Goal: Check status: Check status

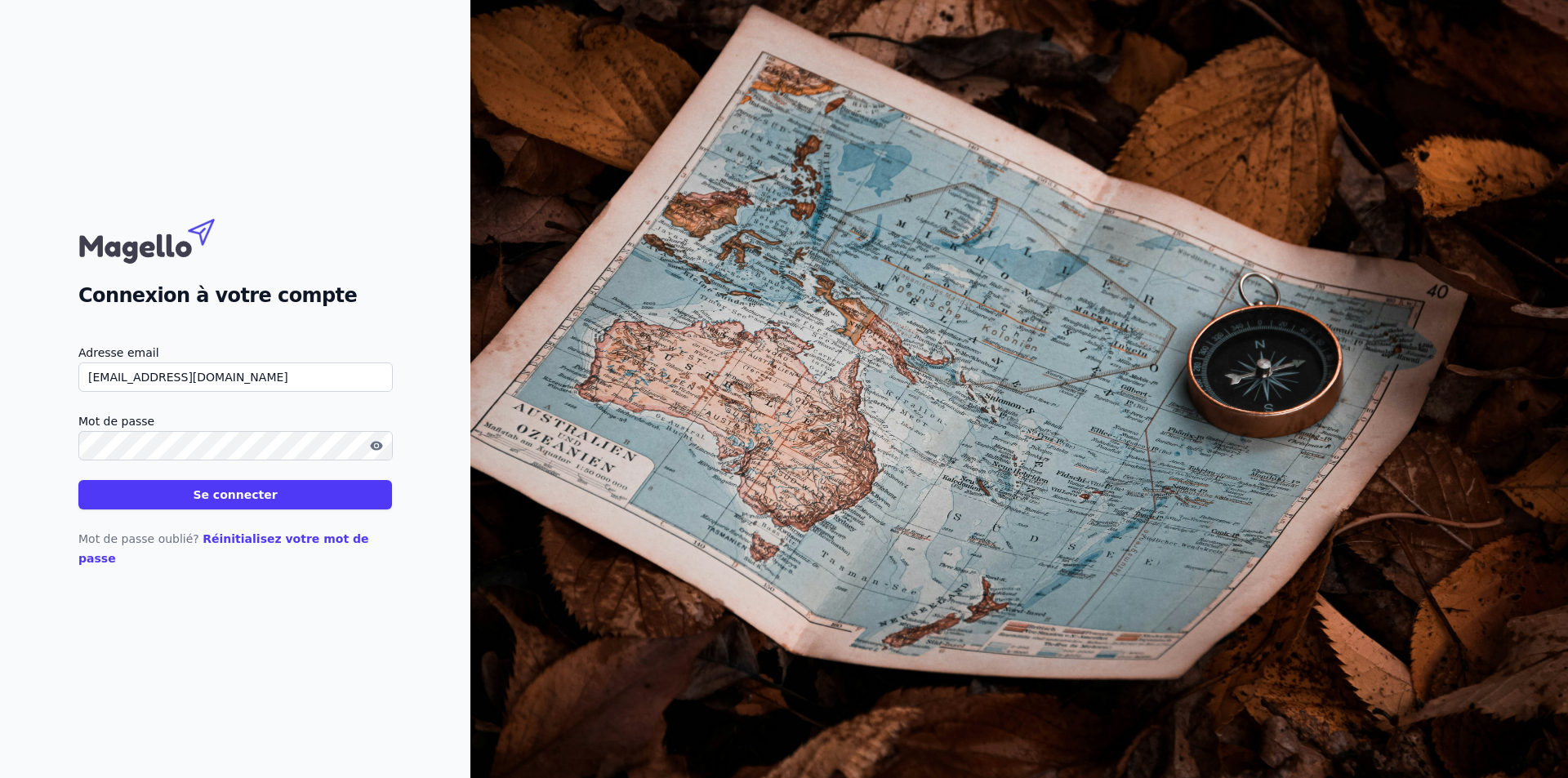
drag, startPoint x: 102, startPoint y: 389, endPoint x: 82, endPoint y: 415, distance: 32.8
click at [82, 415] on form "Adresse email [EMAIL_ADDRESS][DOMAIN_NAME] Mot de passe Se connecter" at bounding box center [234, 426] width 313 height 167
type input "[EMAIL_ADDRESS][DOMAIN_NAME]"
click at [78, 480] on button "Se connecter" at bounding box center [234, 494] width 313 height 29
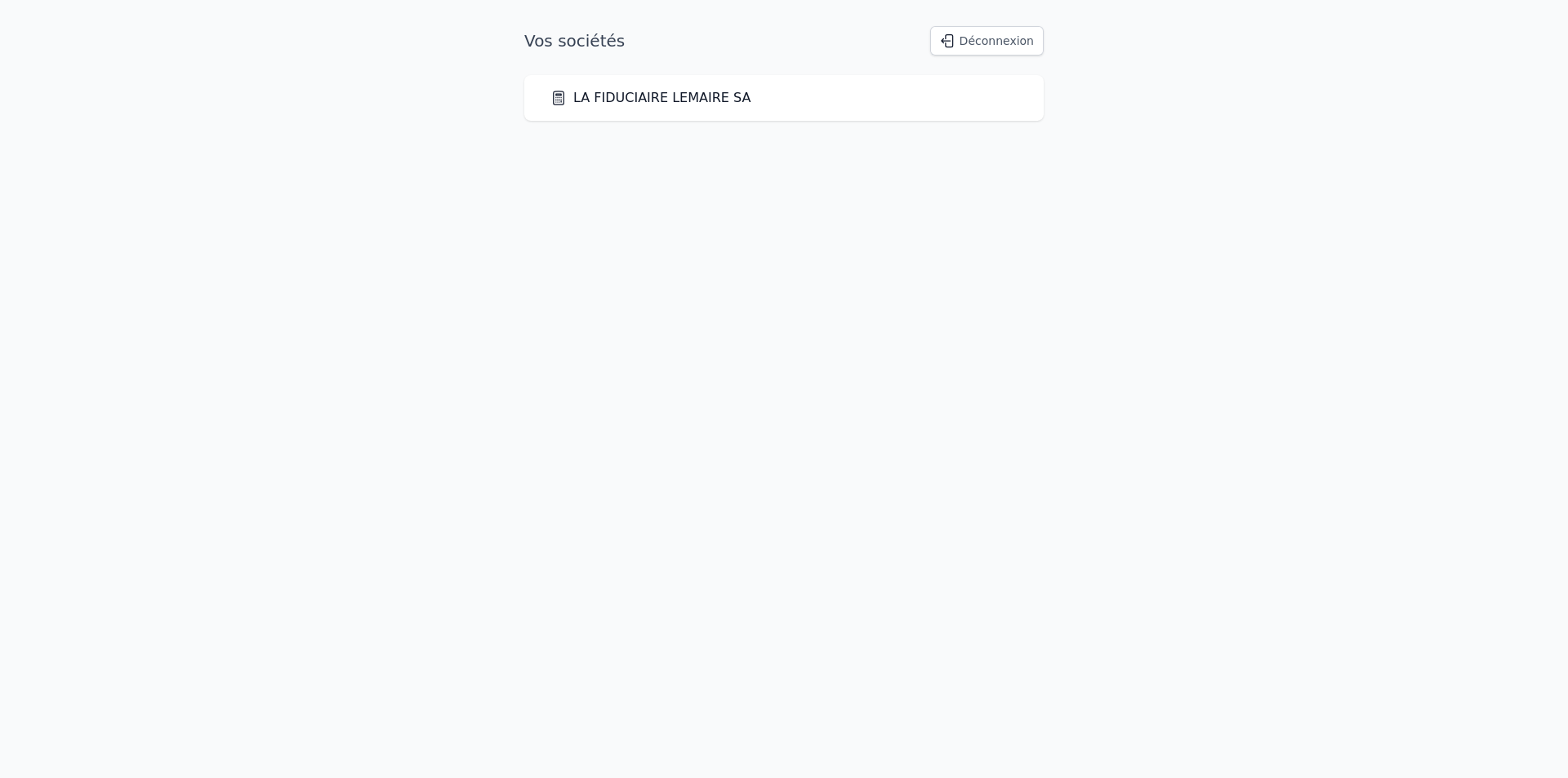
click at [604, 95] on link "LA FIDUCIAIRE LEMAIRE SA" at bounding box center [650, 98] width 200 height 20
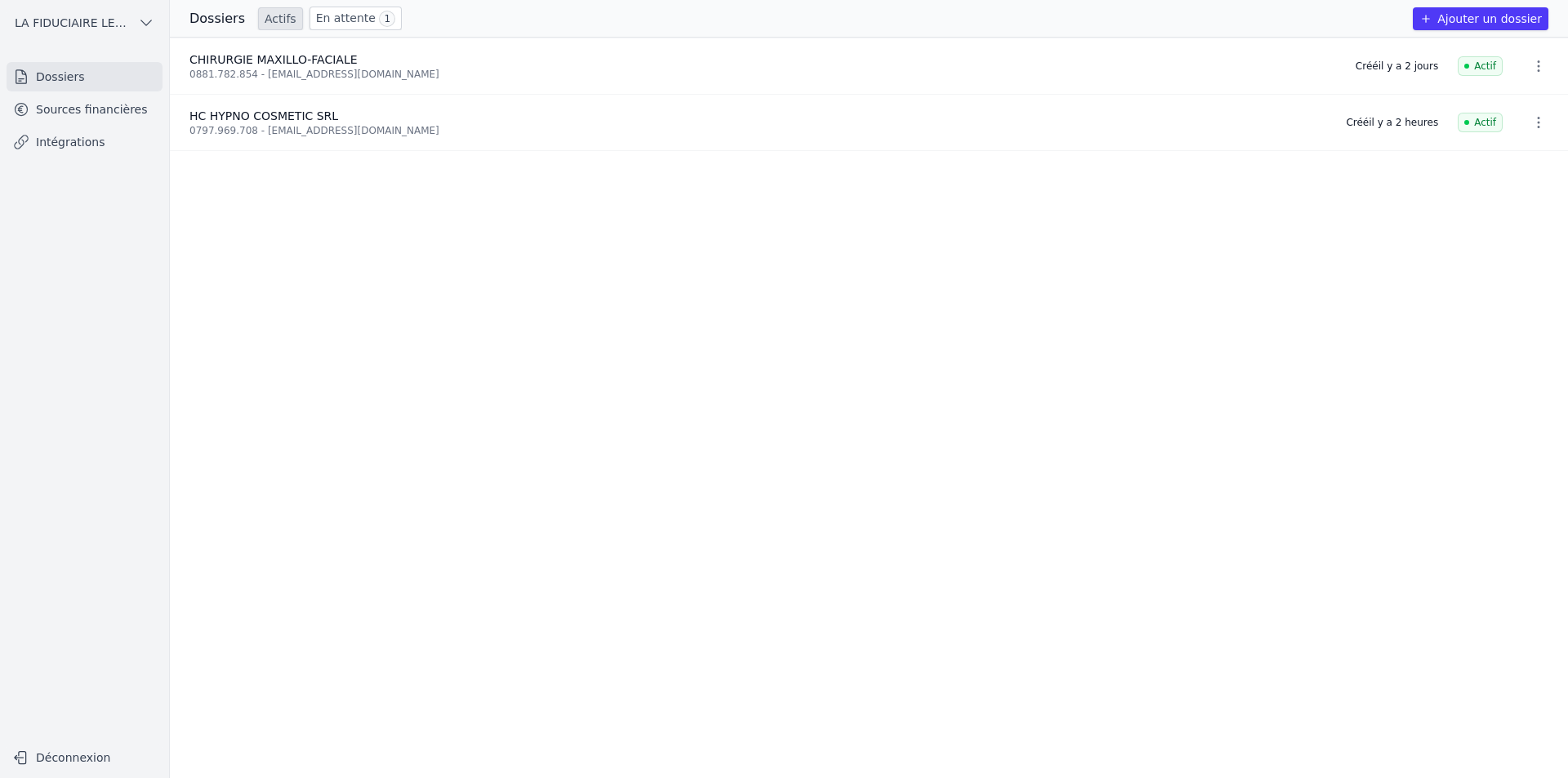
click at [326, 28] on link "En attente 1" at bounding box center [356, 18] width 92 height 23
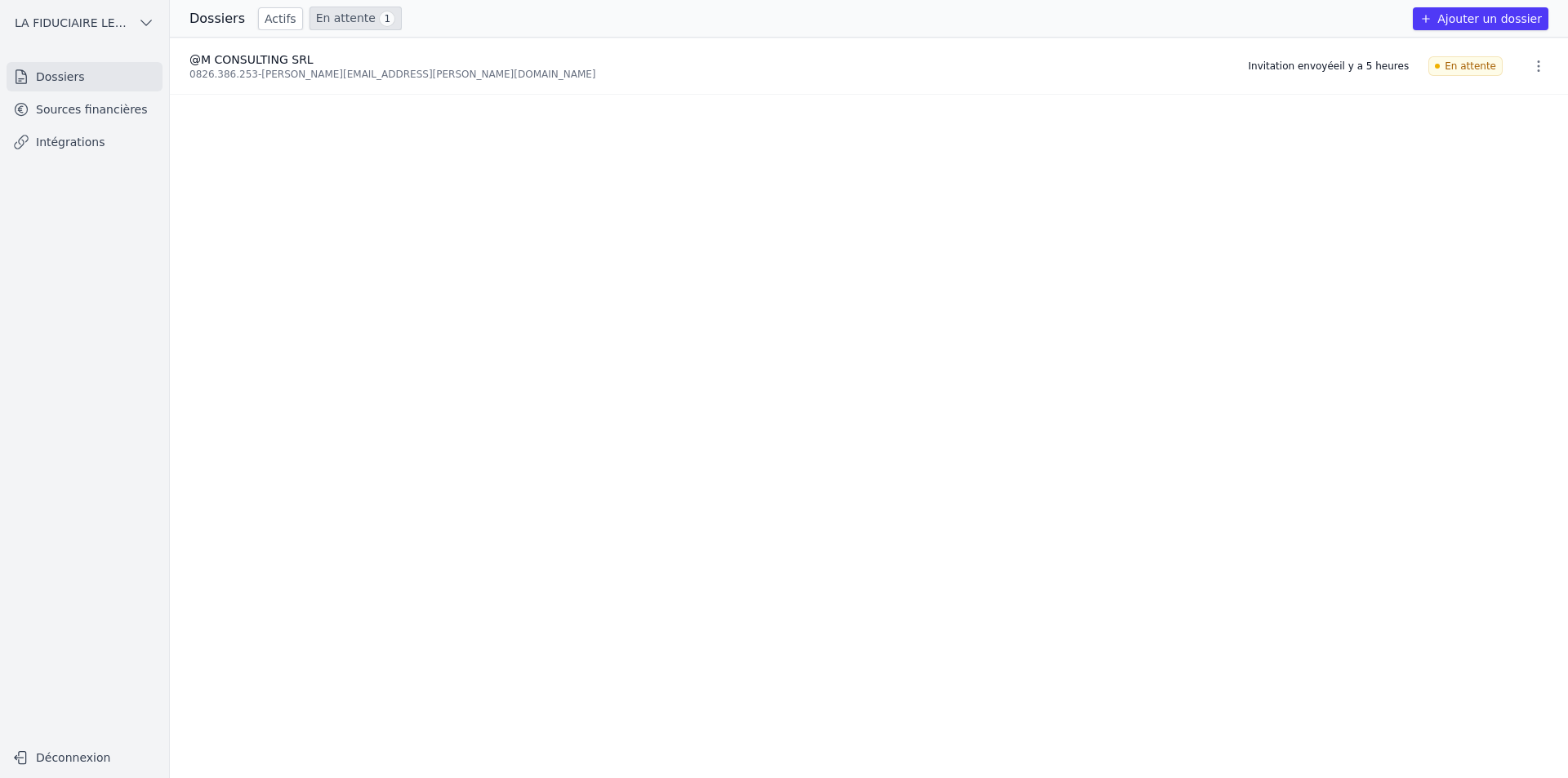
click at [258, 19] on link "Actifs" at bounding box center [280, 18] width 45 height 23
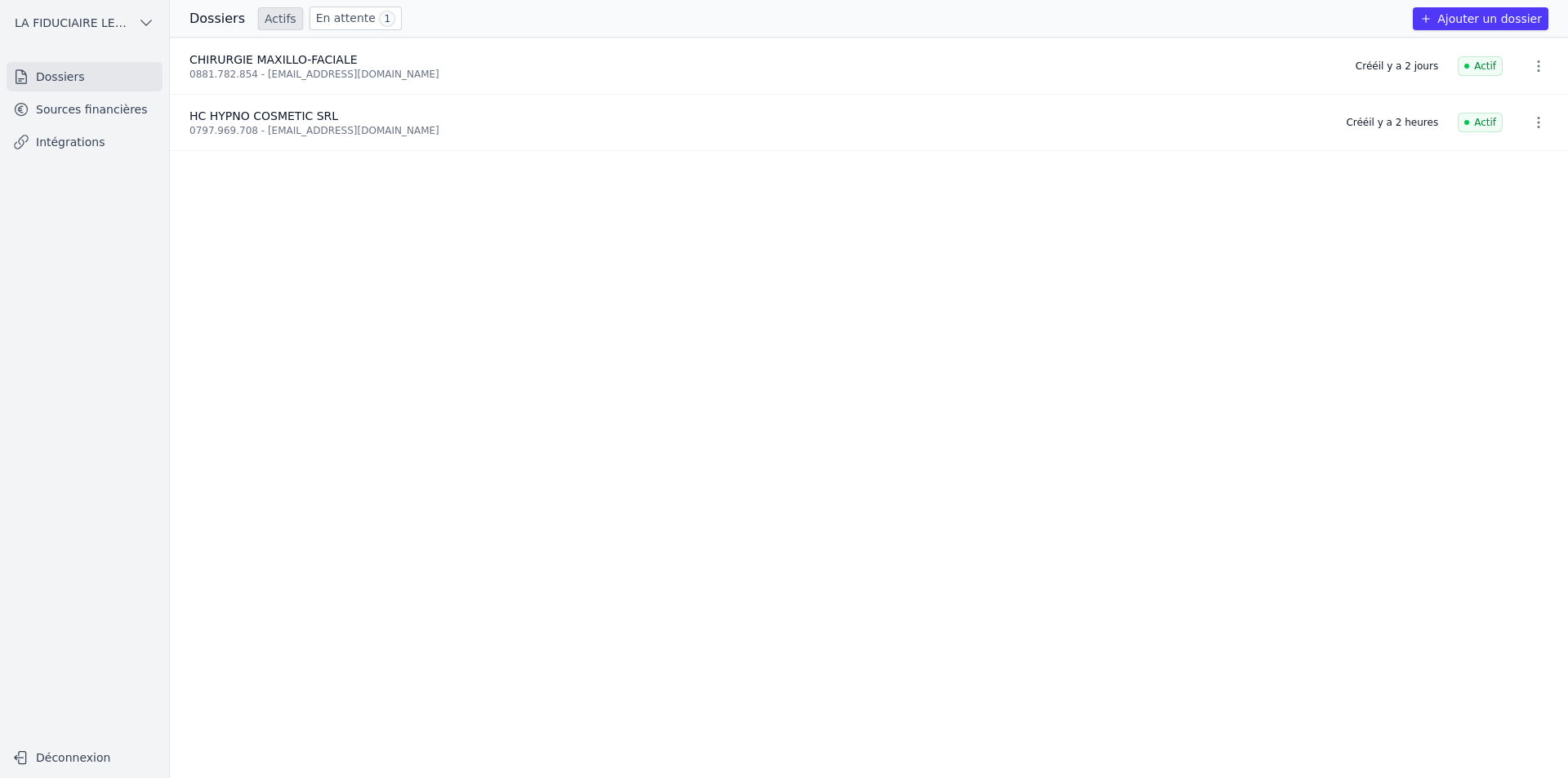
click at [358, 25] on link "En attente 1" at bounding box center [356, 18] width 92 height 23
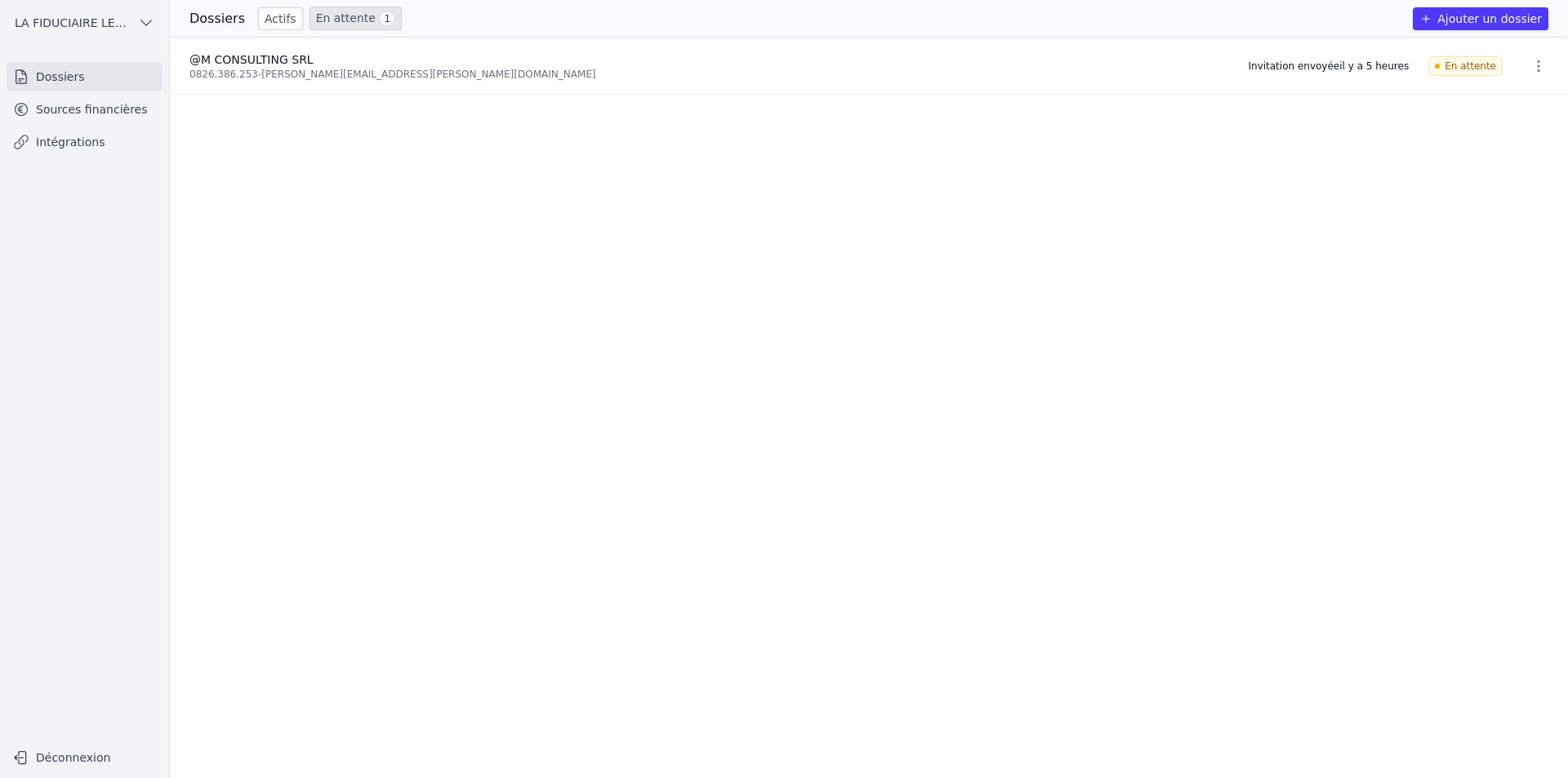
click at [281, 16] on link "Actifs" at bounding box center [280, 18] width 45 height 23
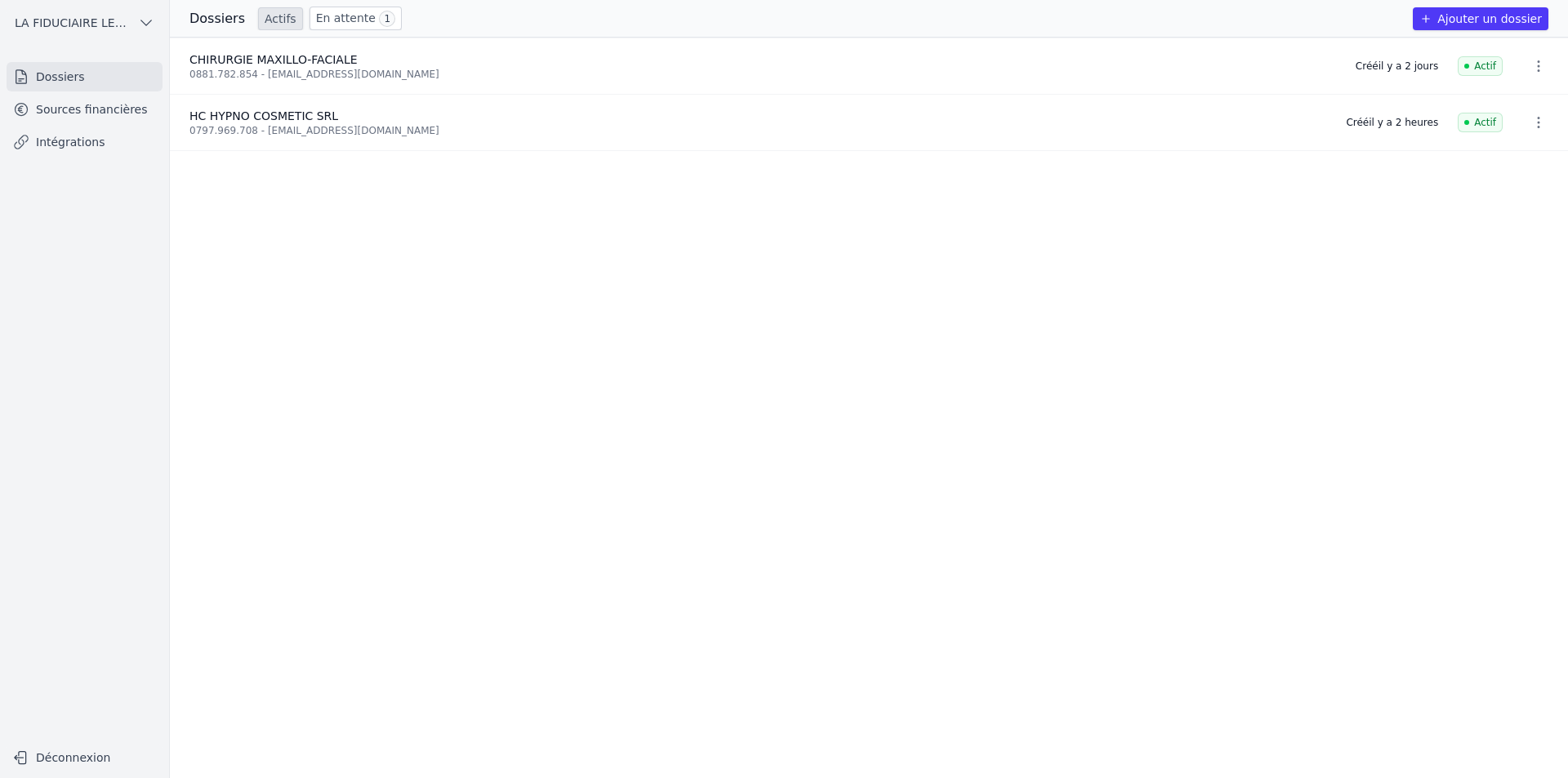
click at [379, 17] on span "1" at bounding box center [387, 18] width 16 height 16
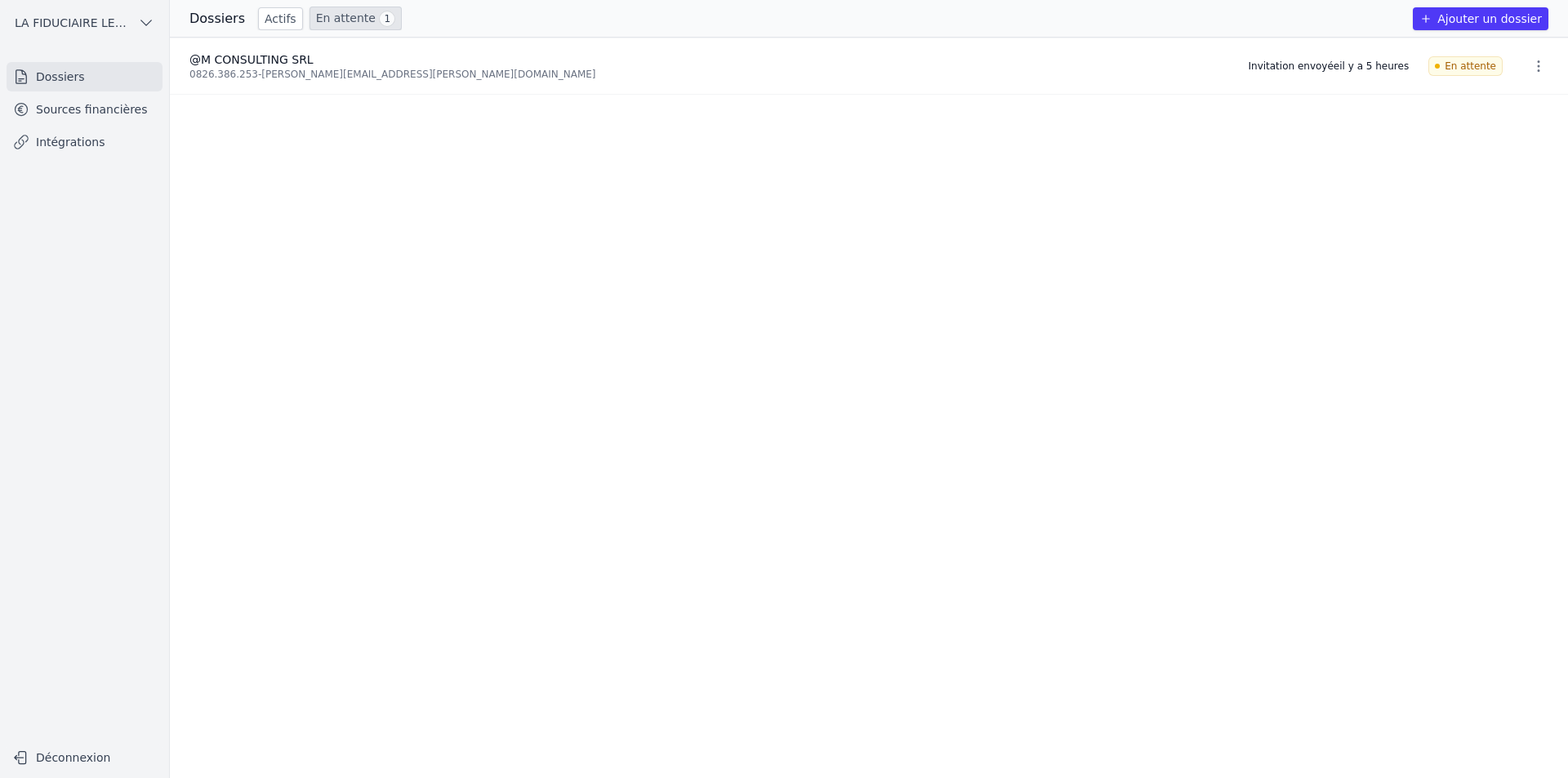
click at [262, 17] on link "Actifs" at bounding box center [280, 18] width 45 height 23
